Goal: Use online tool/utility: Use online tool/utility

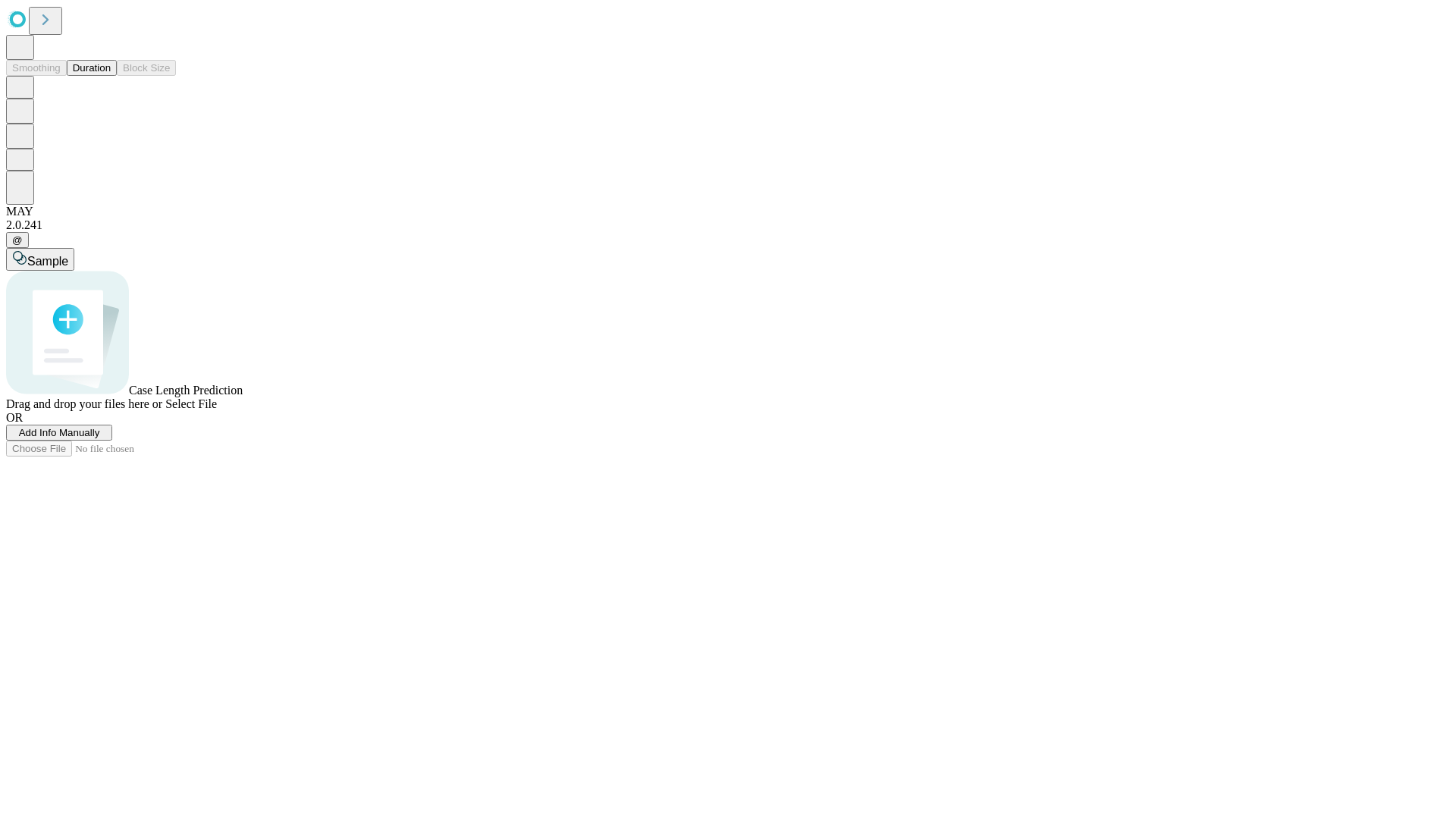
click at [111, 76] on button "Duration" at bounding box center [91, 68] width 50 height 16
click at [100, 438] on span "Add Info Manually" at bounding box center [60, 433] width 81 height 12
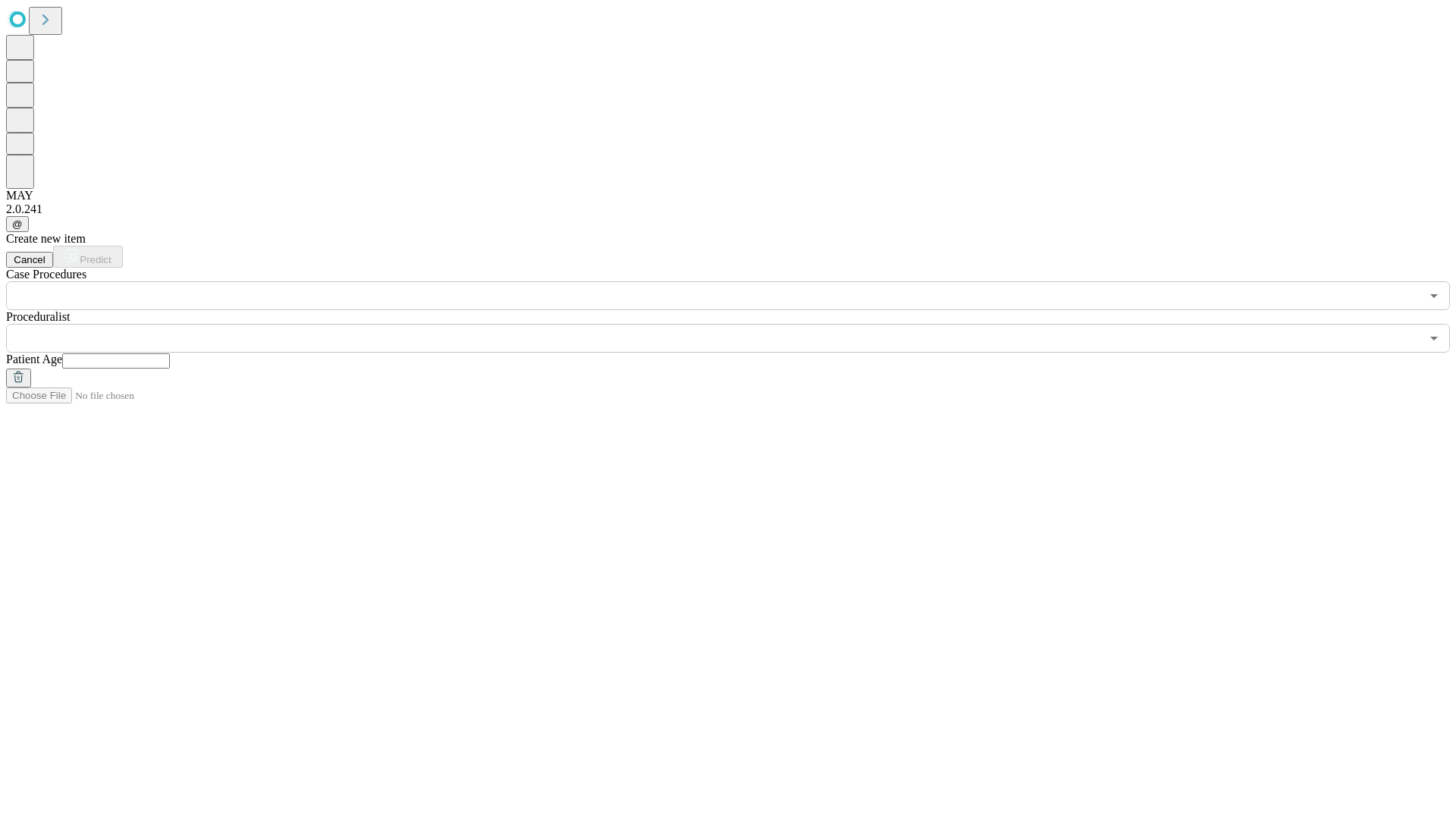
click at [170, 353] on input "text" at bounding box center [116, 360] width 107 height 15
type input "**"
click at [739, 324] on input "text" at bounding box center [714, 339] width 1414 height 29
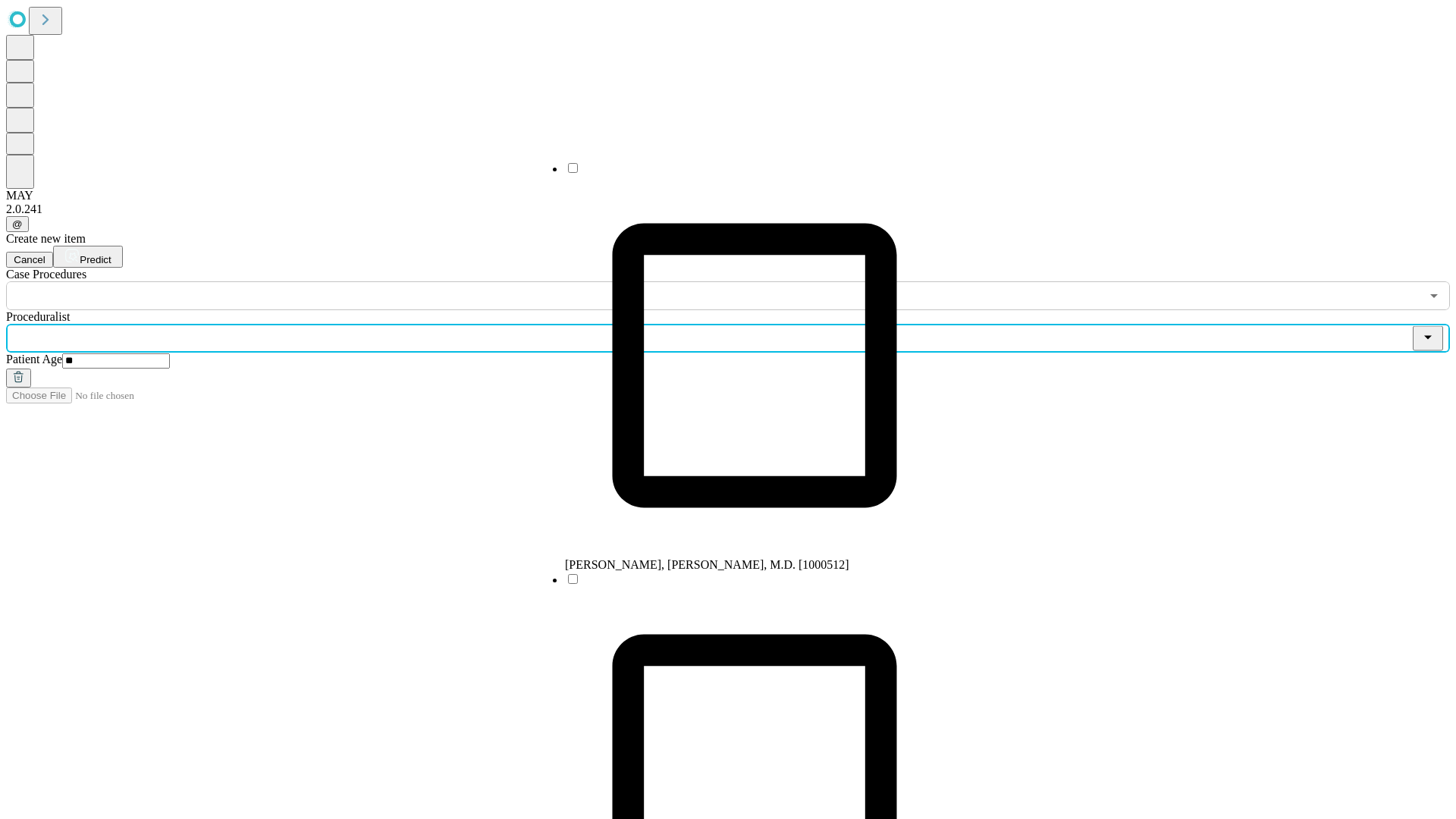
click at [740, 173] on li "[PERSON_NAME], [PERSON_NAME], M.D. [1000512]" at bounding box center [754, 366] width 379 height 411
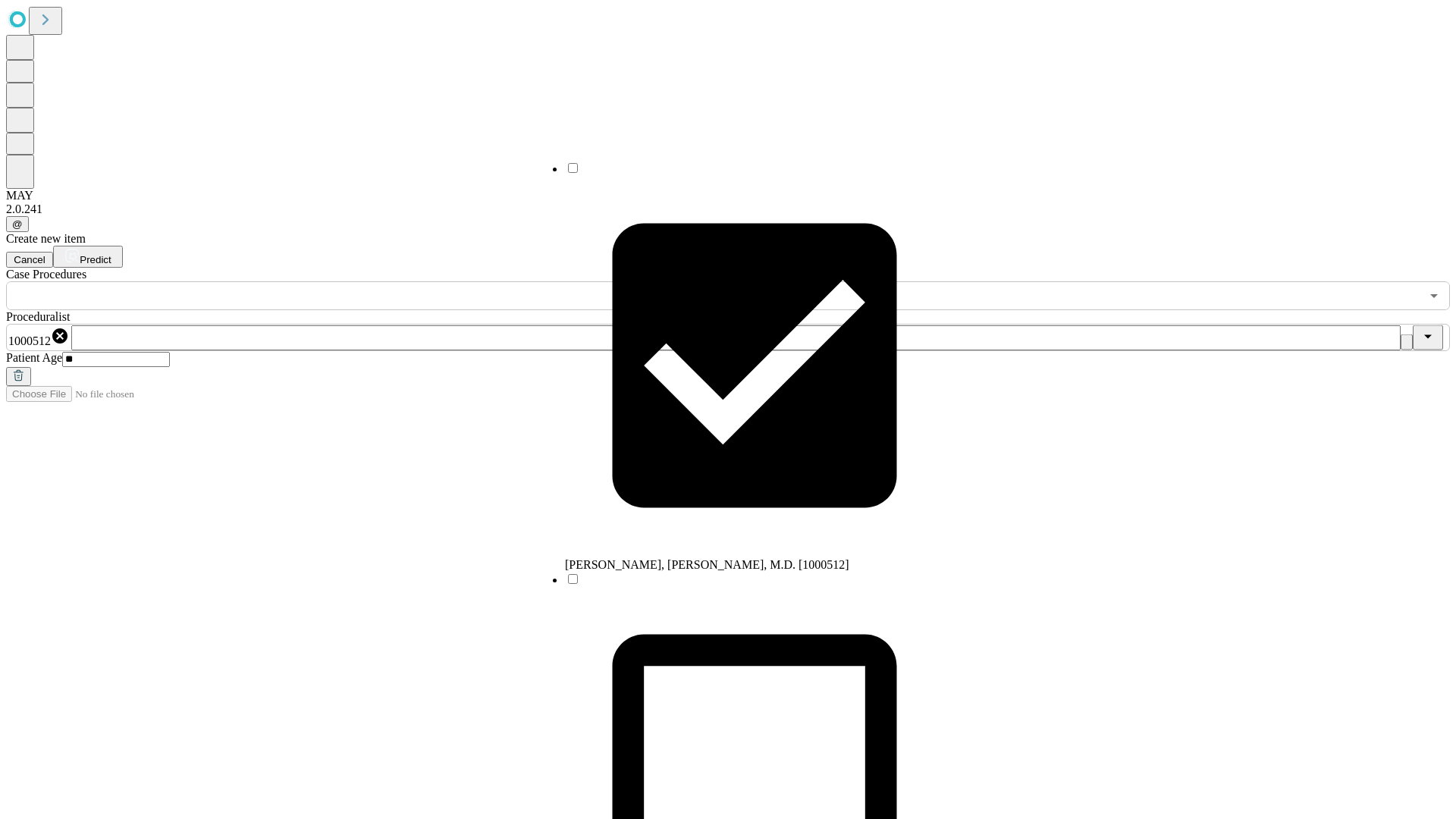
click at [319, 281] on input "text" at bounding box center [714, 295] width 1414 height 29
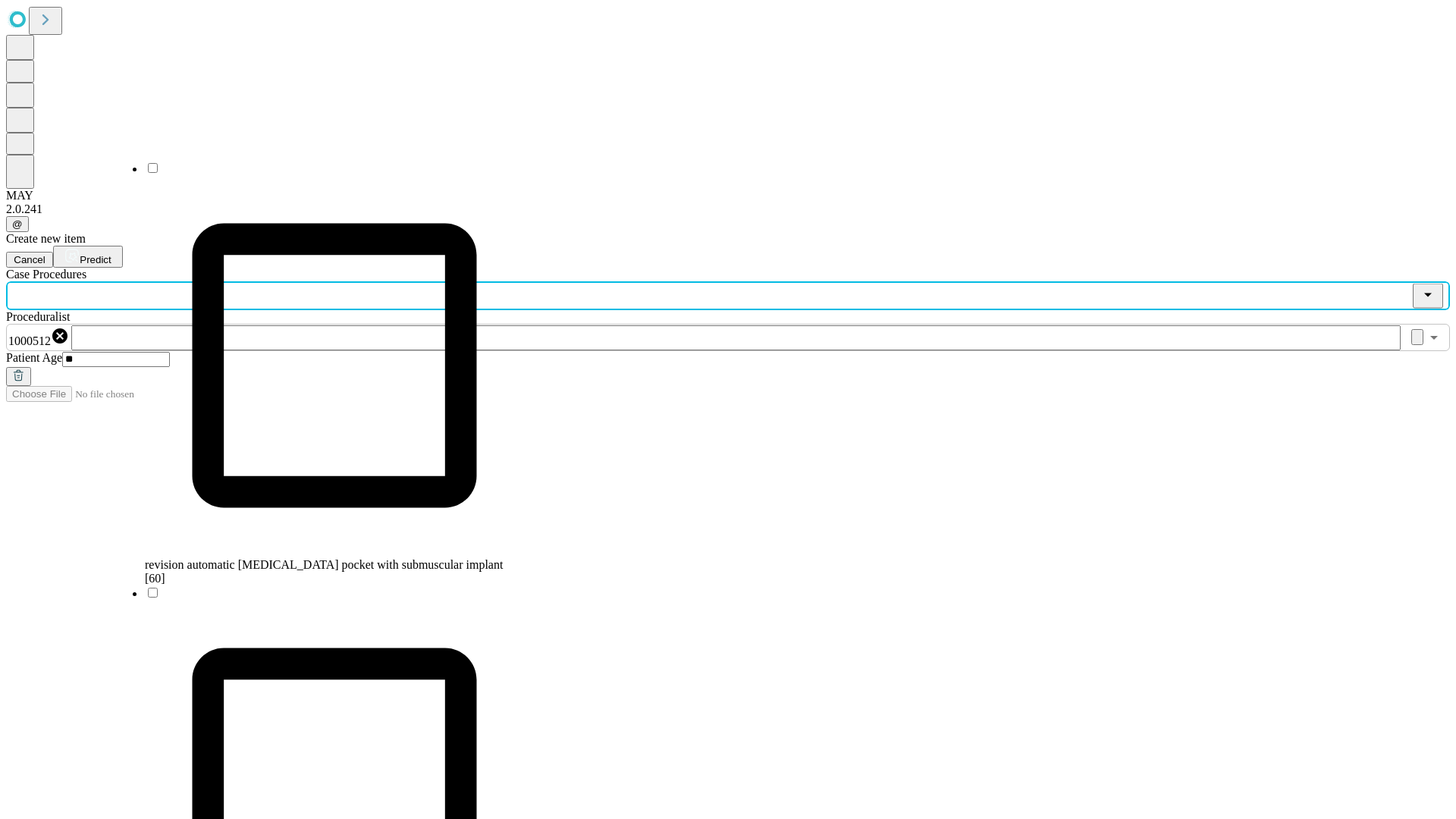
click at [319, 558] on span "revision automatic [MEDICAL_DATA] pocket with submuscular implant [60]" at bounding box center [323, 571] width 358 height 26
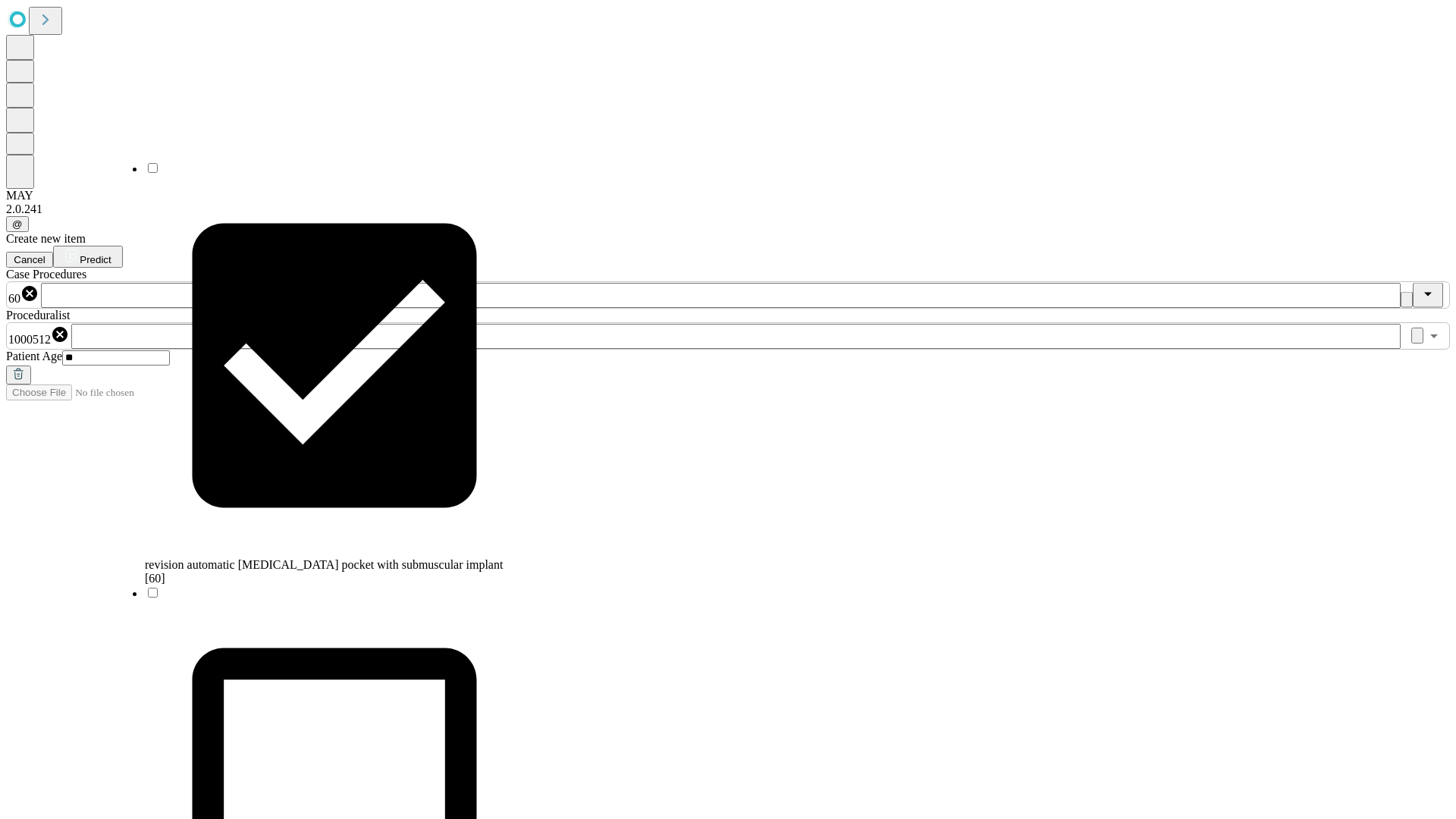
click at [111, 254] on span "Predict" at bounding box center [95, 259] width 31 height 12
